Goal: Navigation & Orientation: Find specific page/section

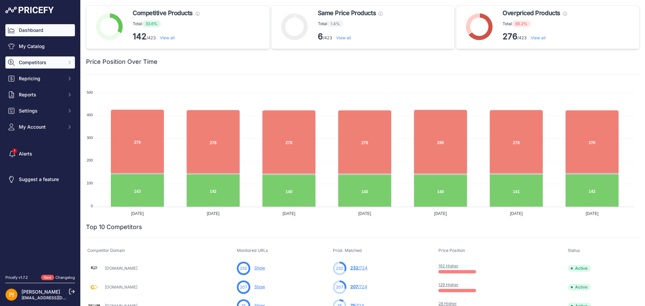
click at [50, 65] on span "Competitors" at bounding box center [41, 62] width 44 height 7
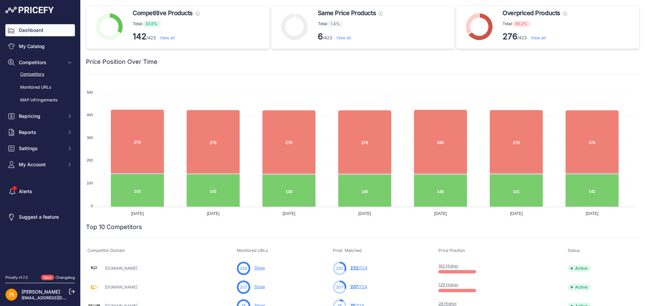
click at [48, 77] on link "Competitors" at bounding box center [40, 75] width 70 height 12
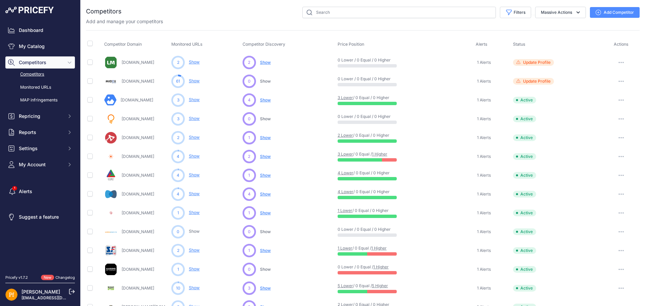
click at [34, 11] on img at bounding box center [29, 10] width 48 height 7
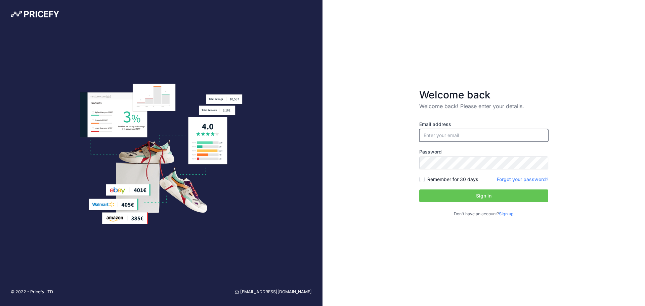
type input "[EMAIL_ADDRESS][DOMAIN_NAME]"
click at [468, 194] on button "Sign in" at bounding box center [483, 196] width 129 height 13
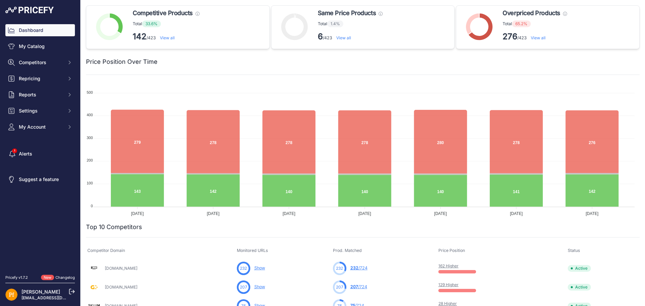
click at [50, 298] on link "[EMAIL_ADDRESS][DOMAIN_NAME]" at bounding box center [57, 297] width 70 height 5
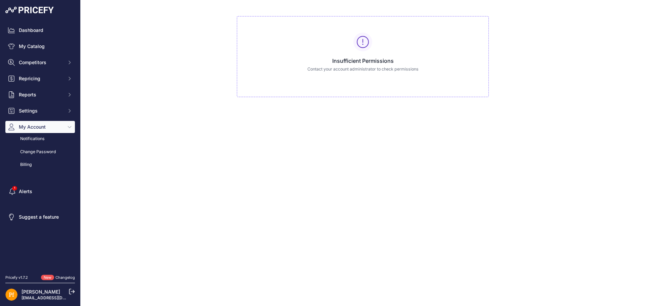
click at [73, 290] on icon at bounding box center [72, 292] width 6 height 6
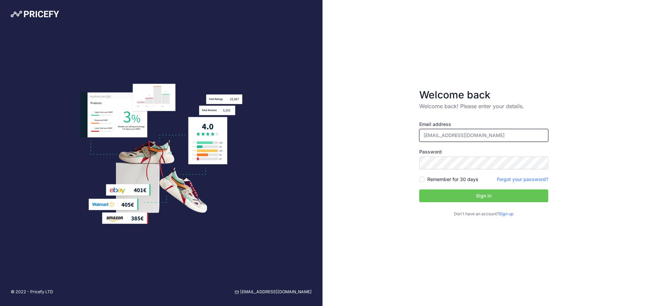
click at [470, 136] on input "[EMAIL_ADDRESS][DOMAIN_NAME]" at bounding box center [483, 135] width 129 height 13
type input "[EMAIL_ADDRESS][DOMAIN_NAME]"
click at [479, 199] on button "Sign in" at bounding box center [483, 196] width 129 height 13
